Goal: Navigation & Orientation: Find specific page/section

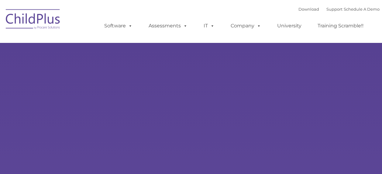
select select "MEDIUM"
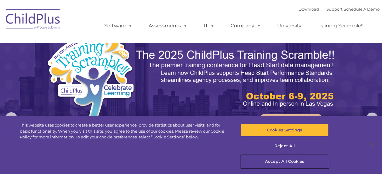
click at [279, 161] on button "Accept All Cookies" at bounding box center [285, 161] width 88 height 13
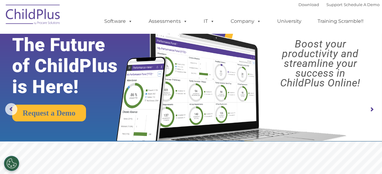
drag, startPoint x: 27, startPoint y: 2, endPoint x: 142, endPoint y: 3, distance: 114.5
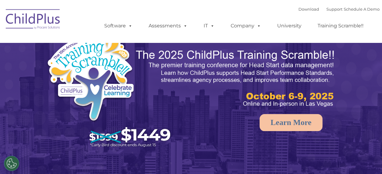
select select "MEDIUM"
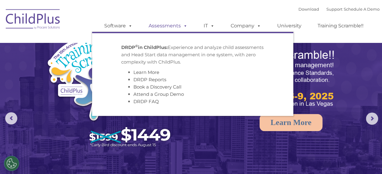
click at [176, 23] on link "Assessments" at bounding box center [167, 26] width 51 height 12
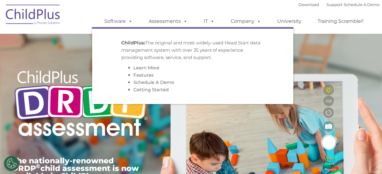
click at [122, 22] on link "Software" at bounding box center [118, 21] width 40 height 12
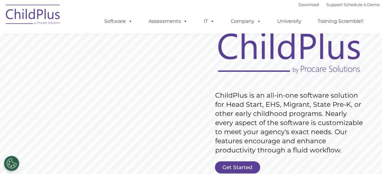
scroll to position [43, 0]
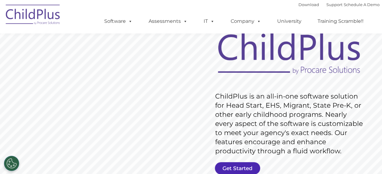
drag, startPoint x: 248, startPoint y: 166, endPoint x: 265, endPoint y: 6, distance: 161.7
click at [265, 6] on div "Download Support | Schedule A Demo  MENU MENU Software ChildPlus: The original…" at bounding box center [235, 16] width 287 height 33
click at [298, 3] on link "Download" at bounding box center [308, 4] width 21 height 5
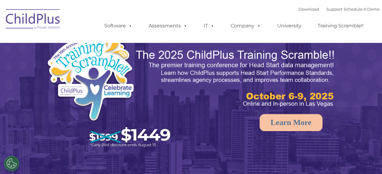
select select "MEDIUM"
